Goal: Task Accomplishment & Management: Manage account settings

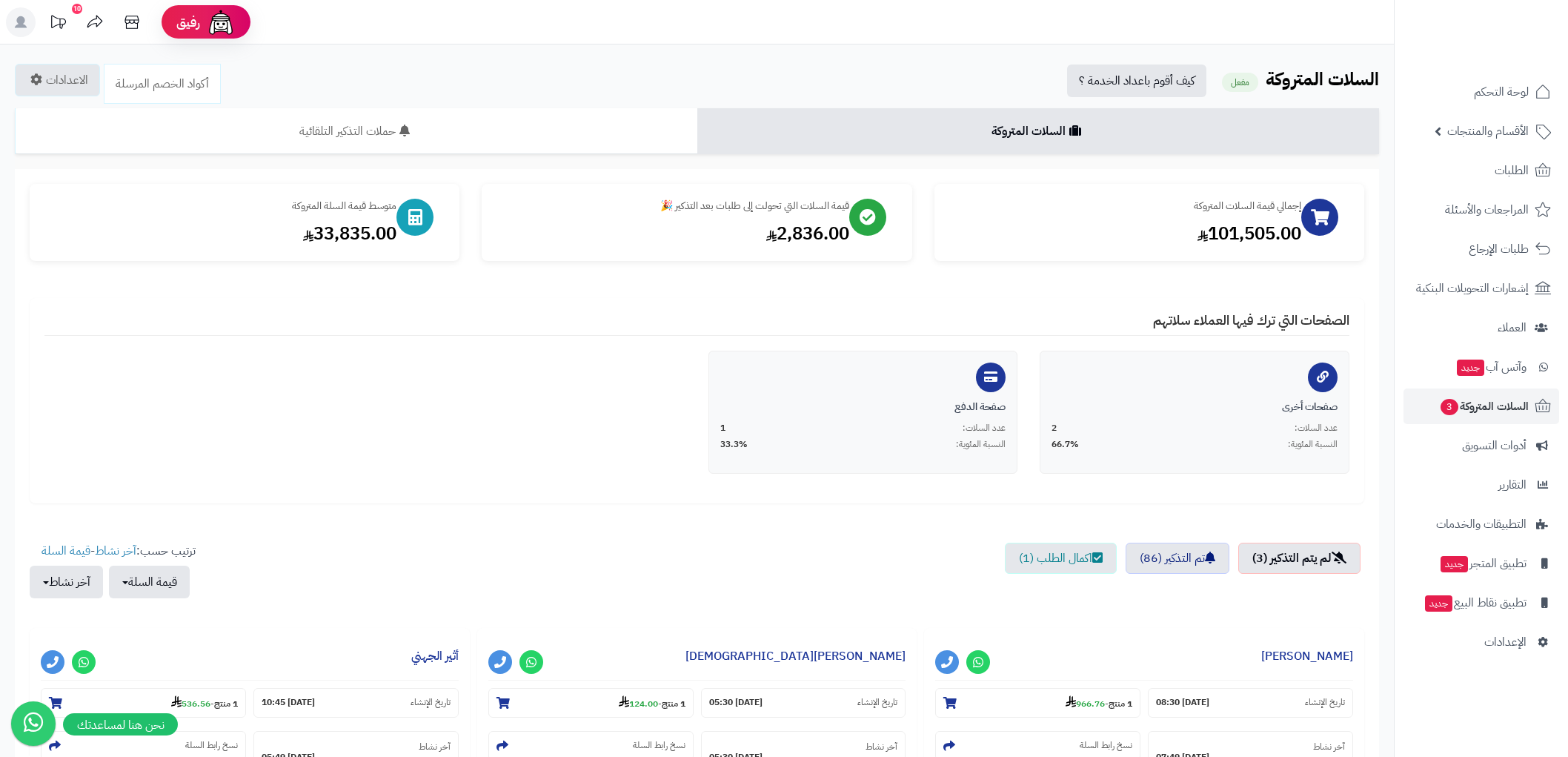
scroll to position [238, 0]
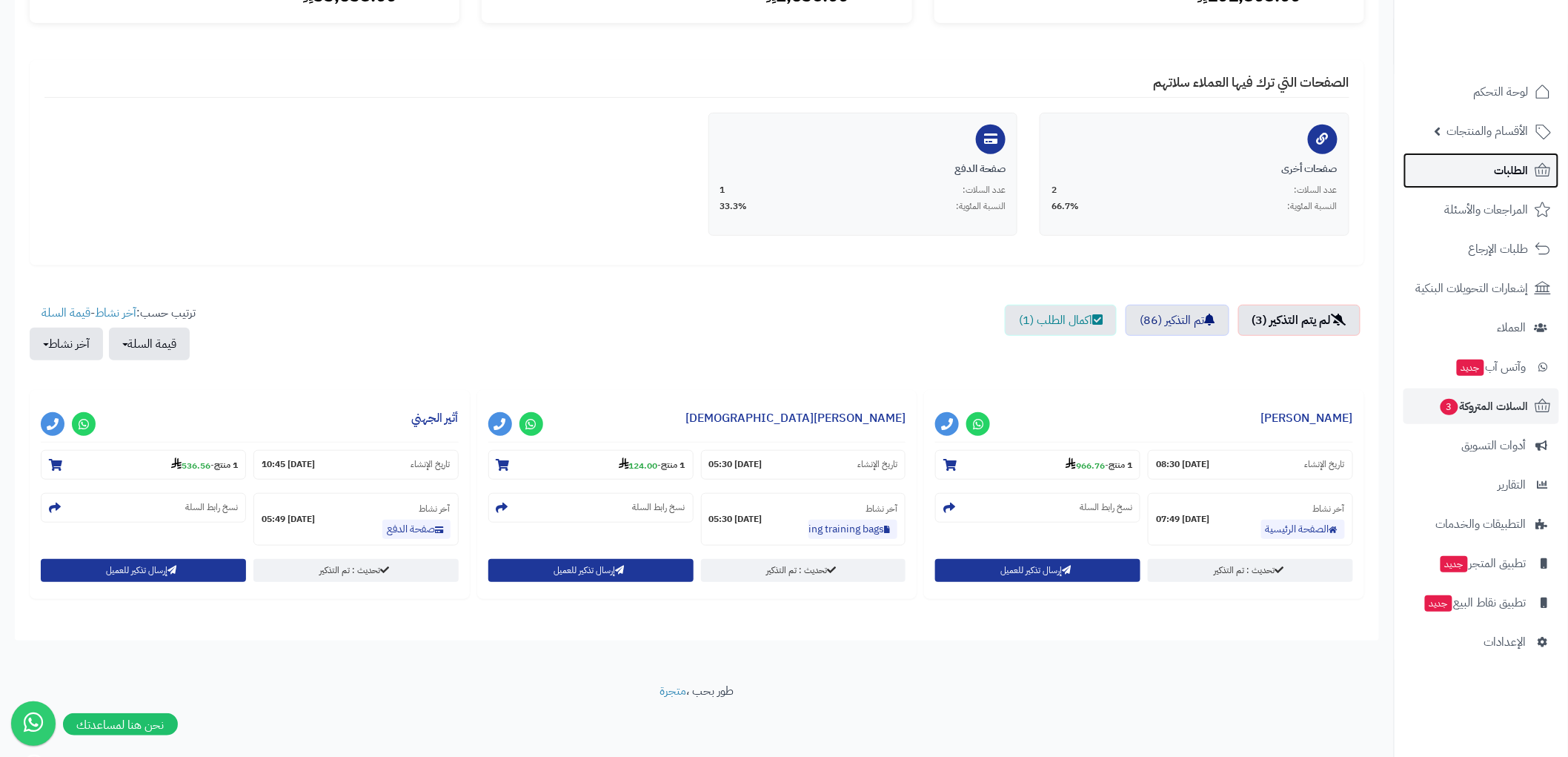
click at [1519, 171] on span "الطلبات" at bounding box center [1511, 170] width 35 height 20
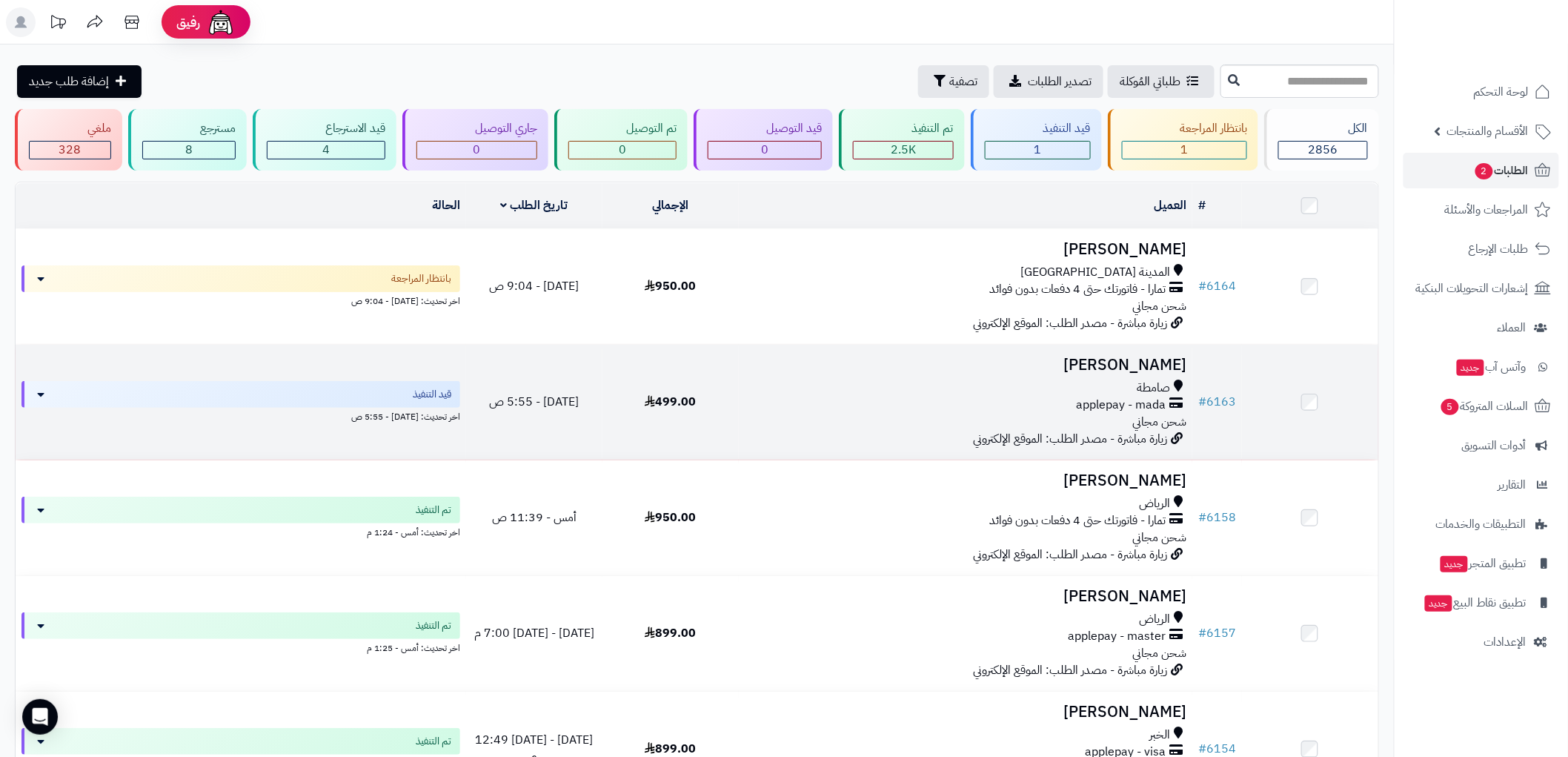
click at [1126, 371] on h3 "[PERSON_NAME]" at bounding box center [965, 365] width 442 height 17
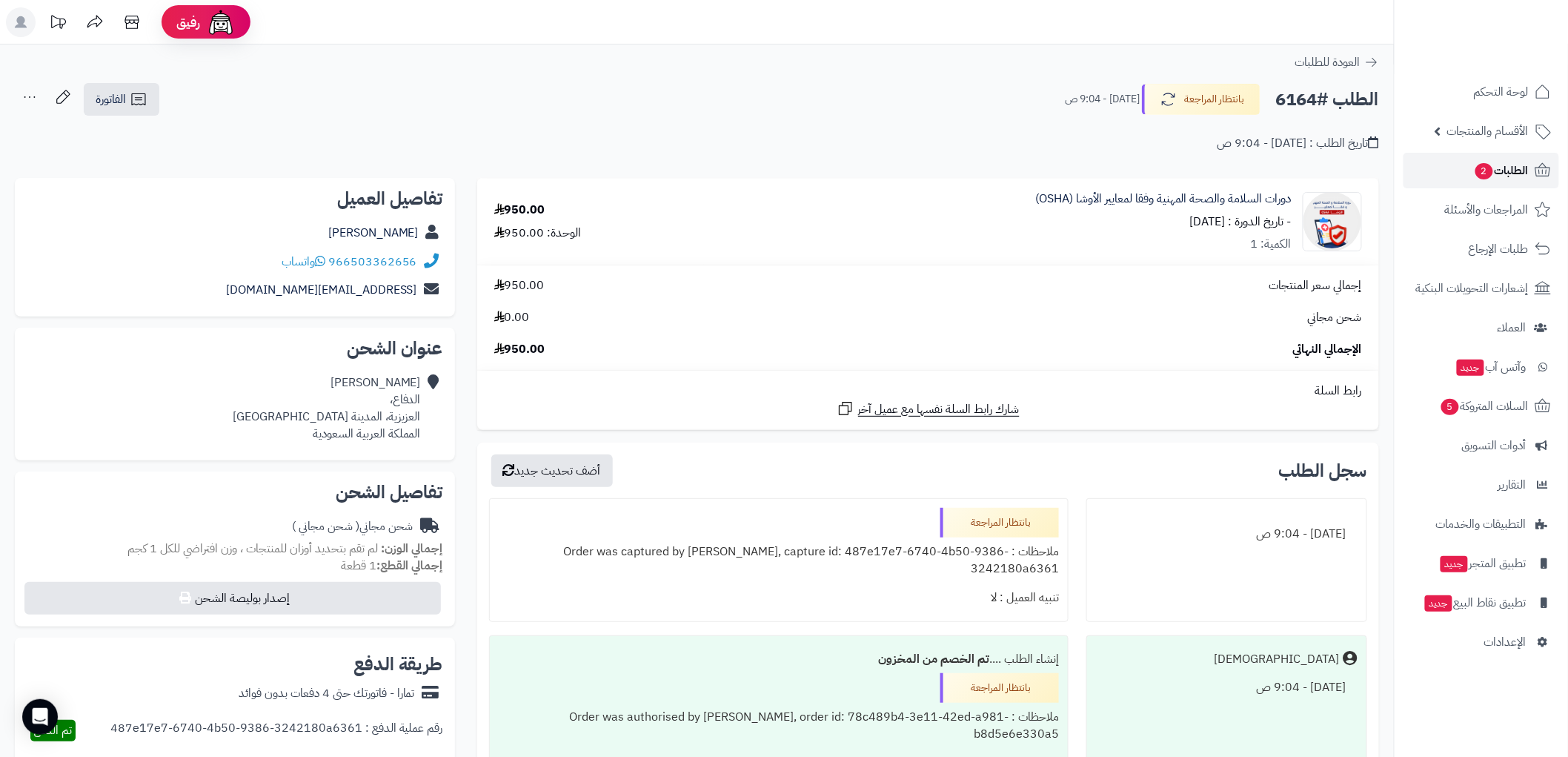
click at [1505, 168] on span "الطلبات 2" at bounding box center [1502, 170] width 55 height 20
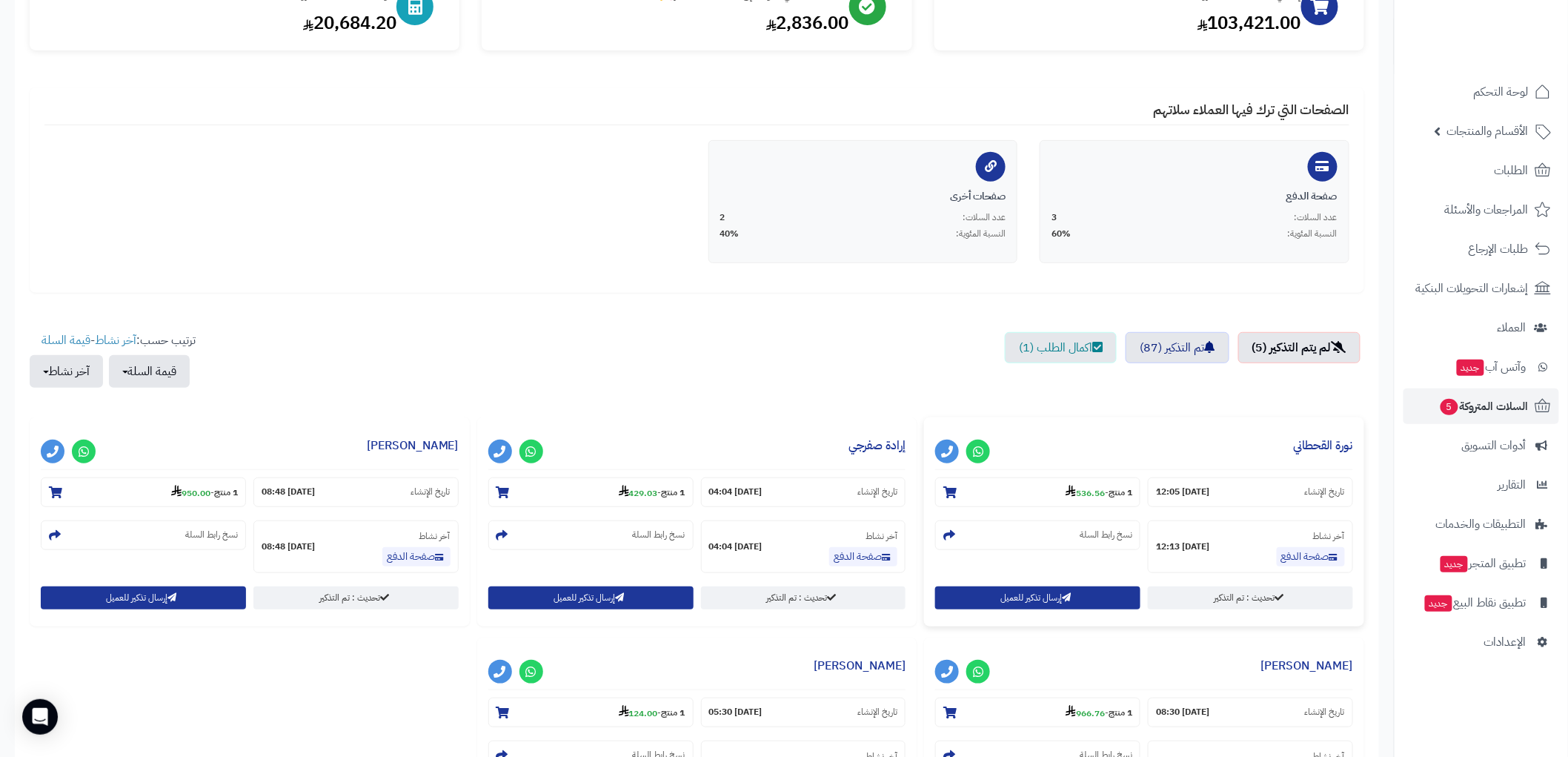
scroll to position [247, 0]
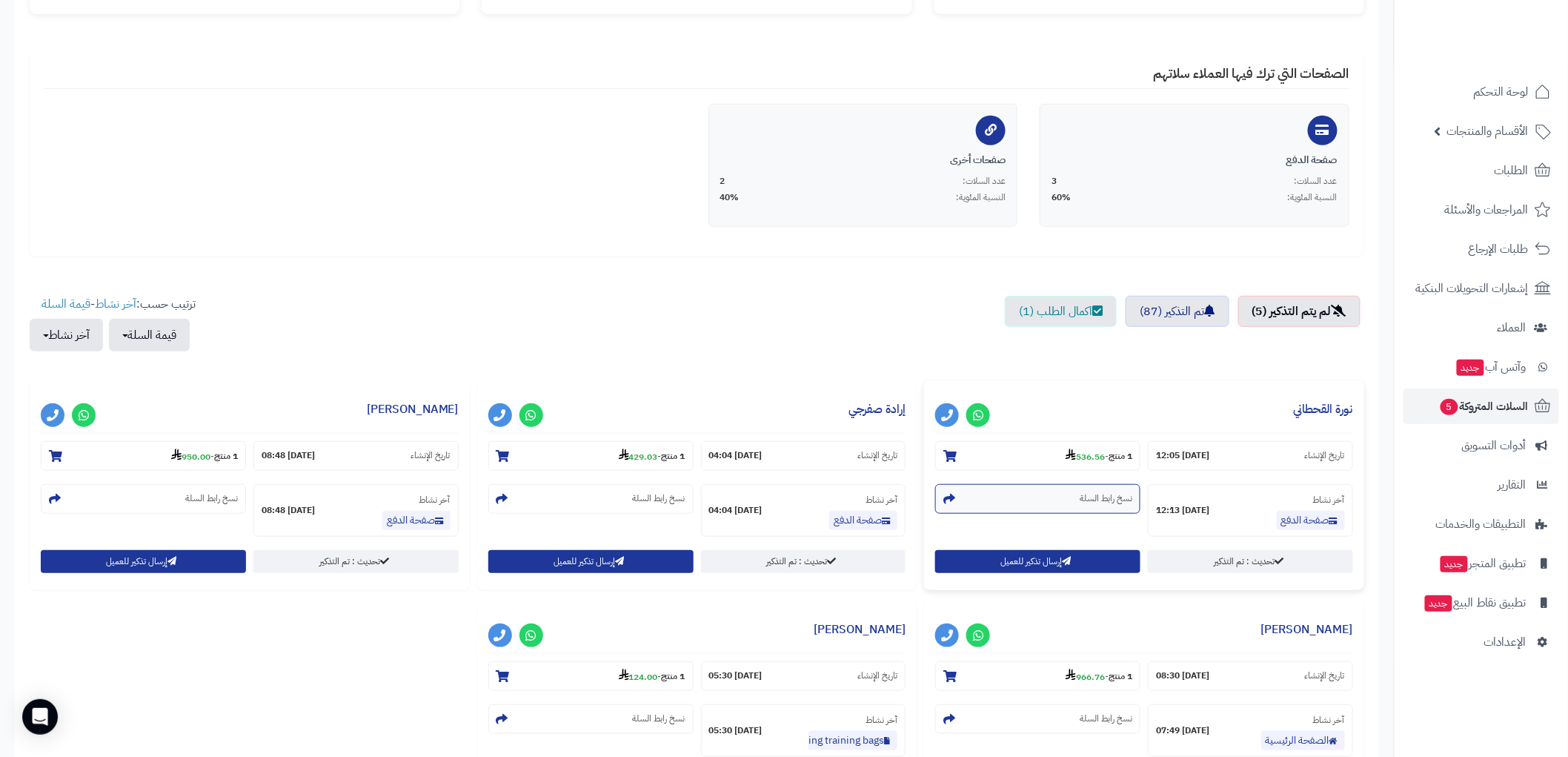
click at [991, 497] on section "نسخ رابط السلة" at bounding box center [1038, 499] width 205 height 30
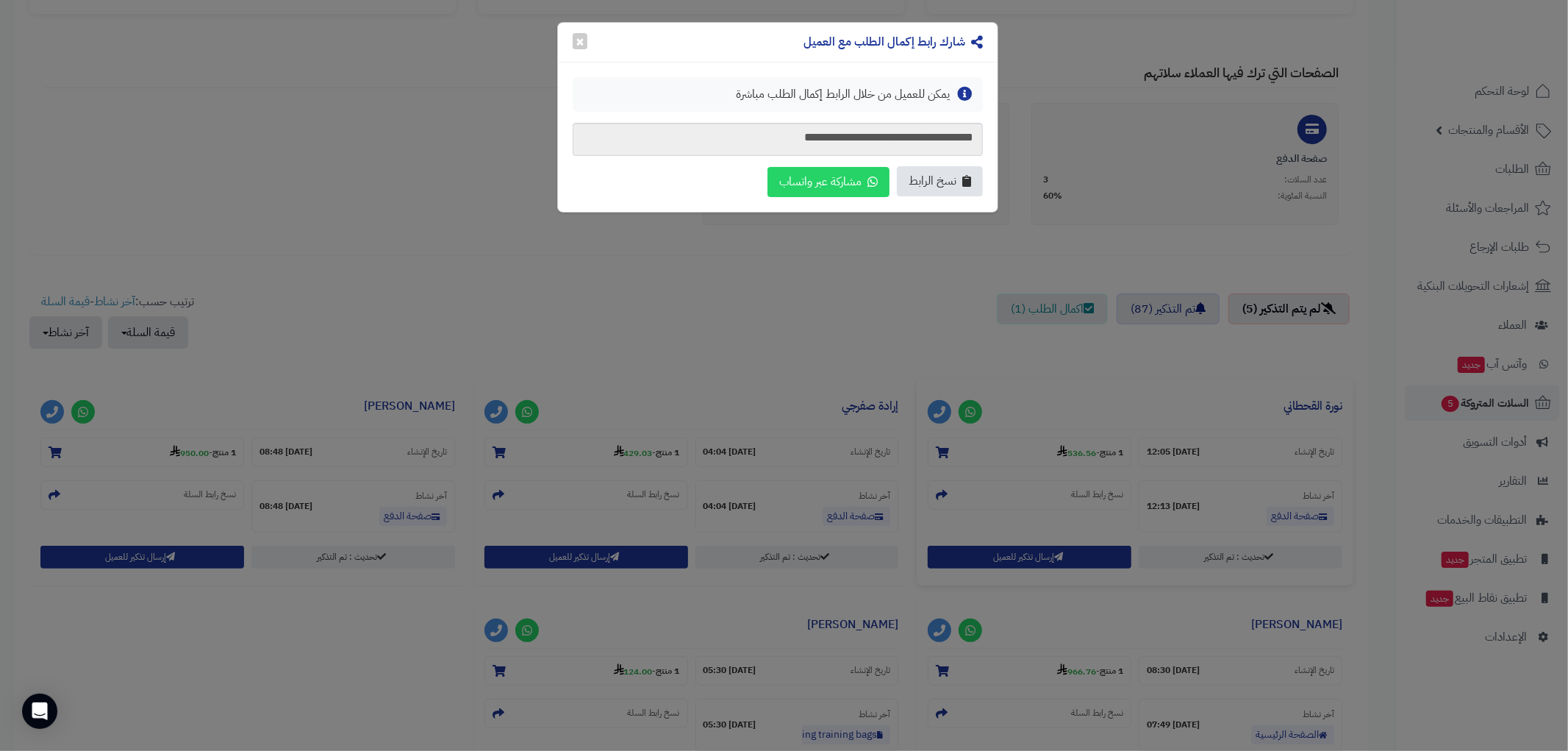
click at [932, 186] on span "نسخ الرابط" at bounding box center [932, 181] width 47 height 17
click at [570, 42] on div "شارك رابط إكمال الطلب مع العميل ×" at bounding box center [778, 42] width 440 height 40
click at [577, 46] on button "×" at bounding box center [579, 40] width 15 height 16
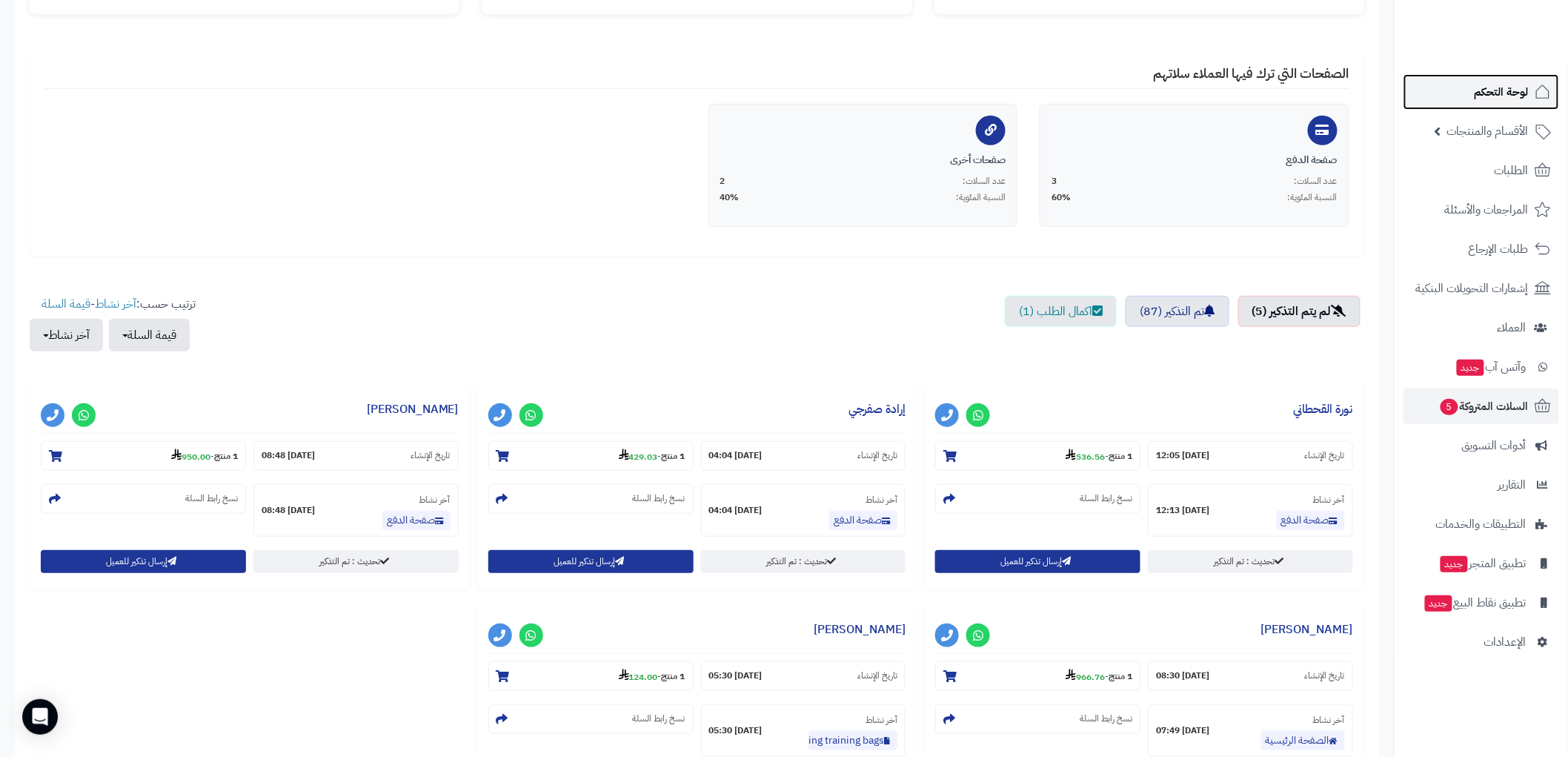
click at [1508, 98] on span "لوحة التحكم" at bounding box center [1502, 91] width 54 height 20
